Goal: Check status: Check status

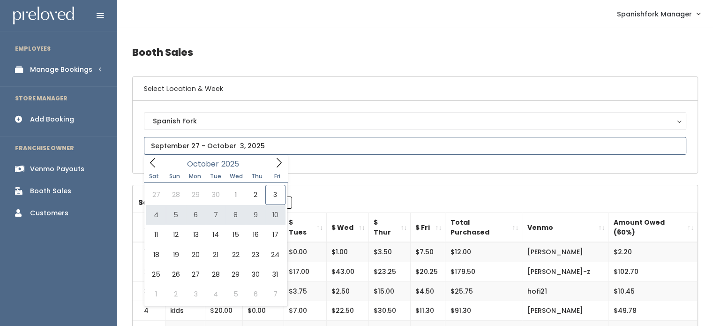
type input "[DATE] to [DATE]"
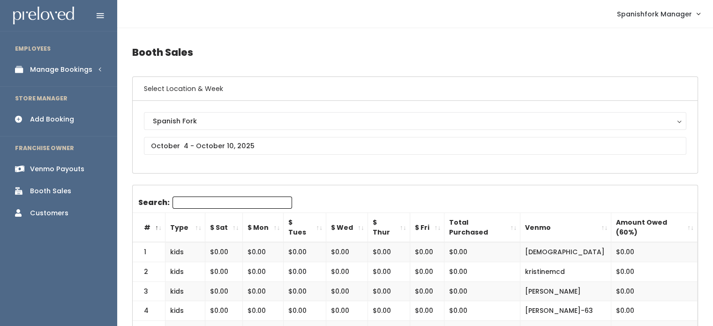
click at [70, 73] on div "Manage Bookings" at bounding box center [61, 70] width 62 height 10
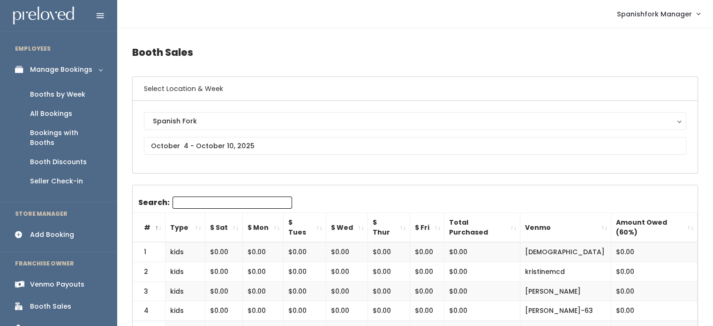
click at [68, 90] on div "Booths by Week" at bounding box center [57, 95] width 55 height 10
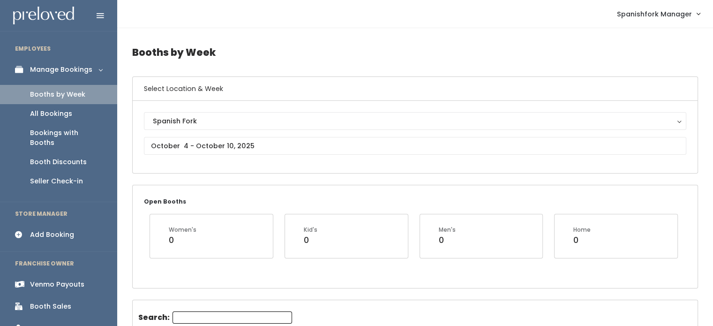
scroll to position [118, 0]
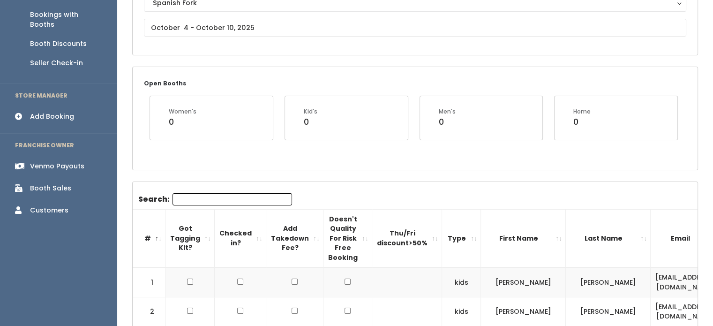
click at [211, 196] on input "Search:" at bounding box center [233, 199] width 120 height 12
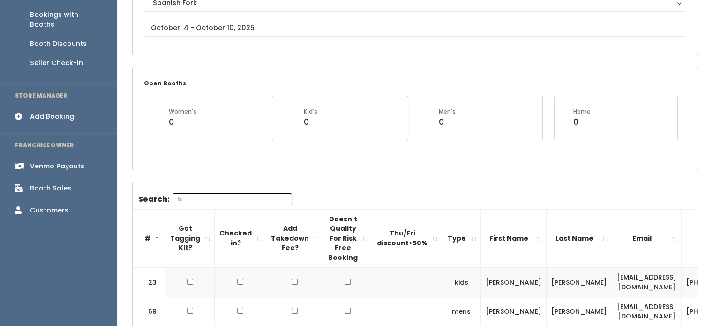
type input "t"
